Goal: Complete application form

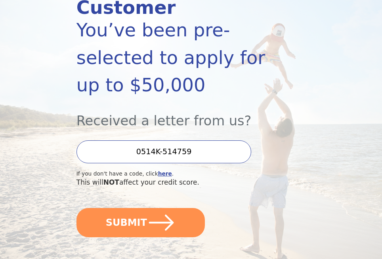
scroll to position [127, 0]
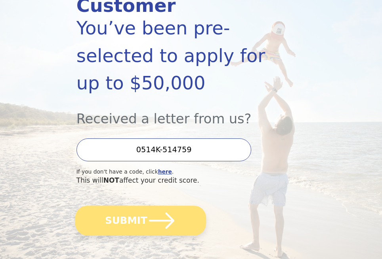
click at [148, 206] on icon "submit" at bounding box center [161, 220] width 29 height 29
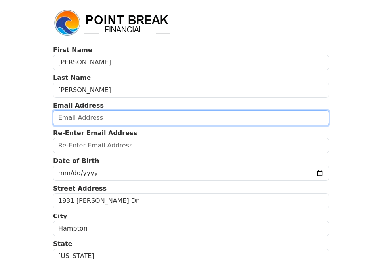
click at [88, 115] on input "email" at bounding box center [191, 118] width 276 height 15
type input "sheelyah2@yahoo.com"
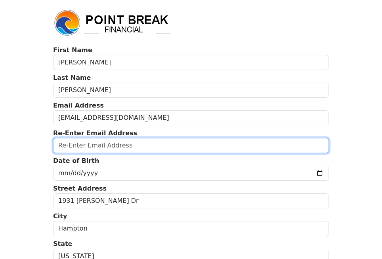
click at [114, 145] on input "email" at bounding box center [191, 145] width 276 height 15
type input "sheelyah2@yahoo.com"
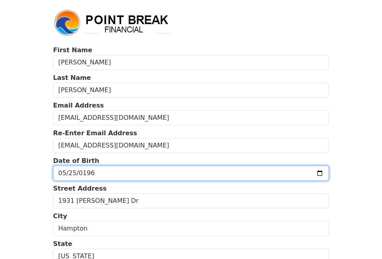
type input "1960-05-25"
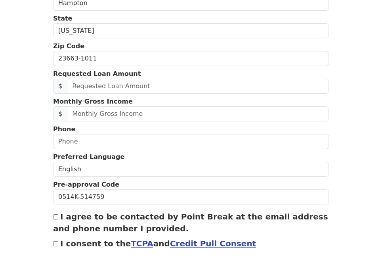
scroll to position [227, 0]
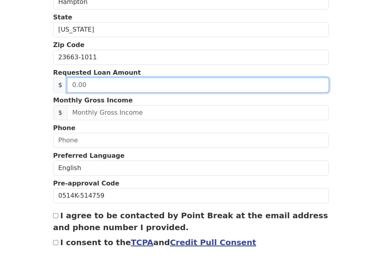
click at [92, 86] on input "text" at bounding box center [198, 85] width 262 height 15
type input "40,000.00"
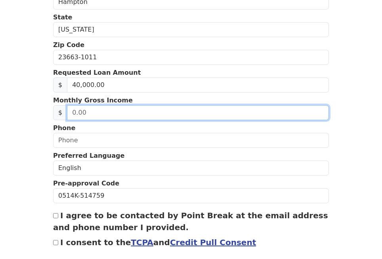
click at [103, 114] on input "text" at bounding box center [198, 112] width 262 height 15
type input "13,000.00"
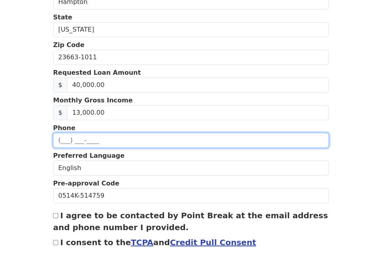
click at [61, 139] on input "text" at bounding box center [191, 140] width 276 height 15
type input "(757) 944-1819"
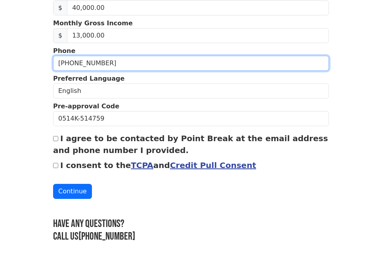
scroll to position [307, 0]
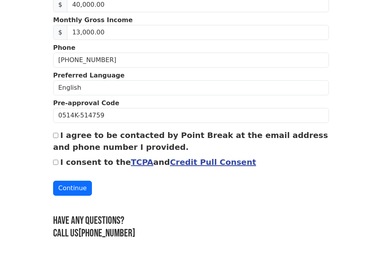
click at [55, 136] on input "I agree to be contacted by Point Break at the email address and phone number I …" at bounding box center [55, 135] width 5 height 5
checkbox input "true"
click at [55, 162] on input "I consent to the TCPA and Credit Pull Consent" at bounding box center [55, 162] width 5 height 5
checkbox input "true"
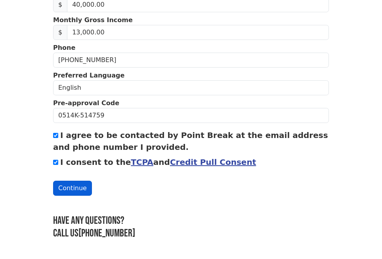
click at [66, 189] on button "Continue" at bounding box center [72, 188] width 39 height 15
